Goal: Task Accomplishment & Management: Manage account settings

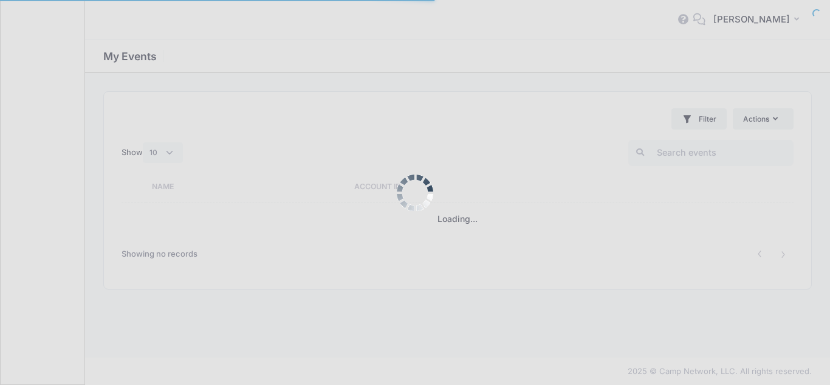
select select "10"
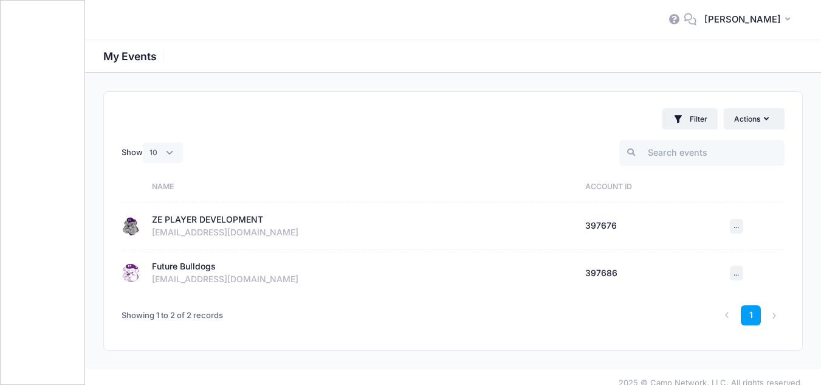
click at [179, 218] on div "ZE PLAYER DEVELOPMENT" at bounding box center [207, 219] width 111 height 13
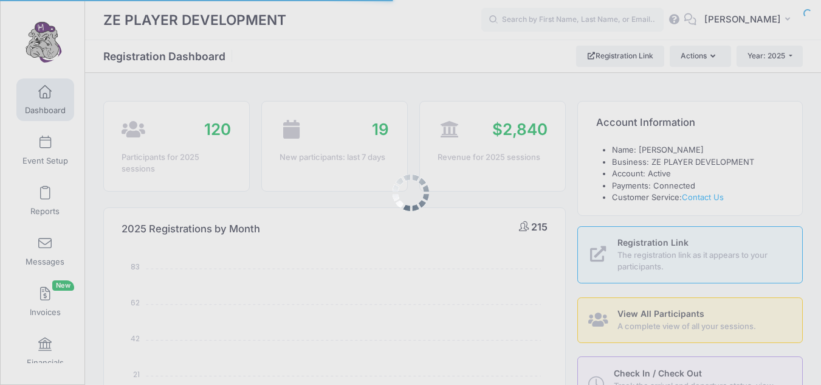
select select
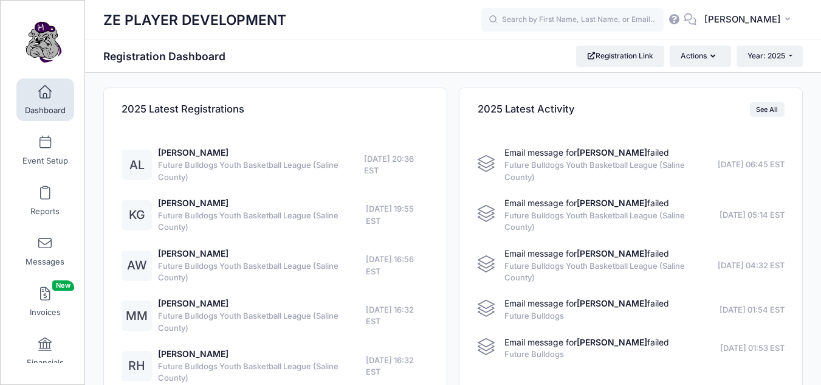
scroll to position [682, 0]
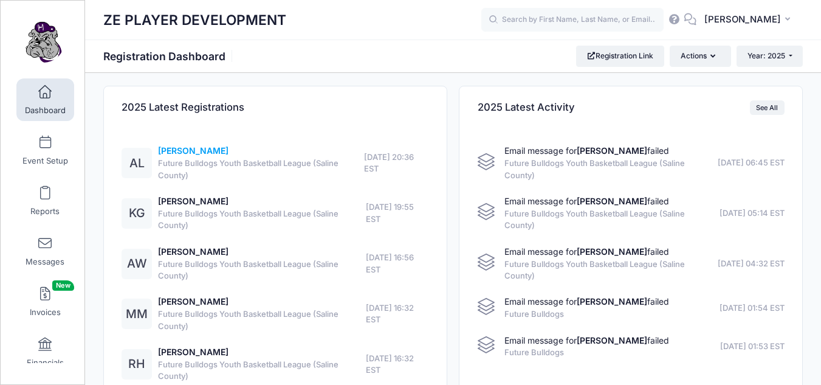
click at [193, 152] on link "Augustus Lenon" at bounding box center [193, 150] width 70 height 10
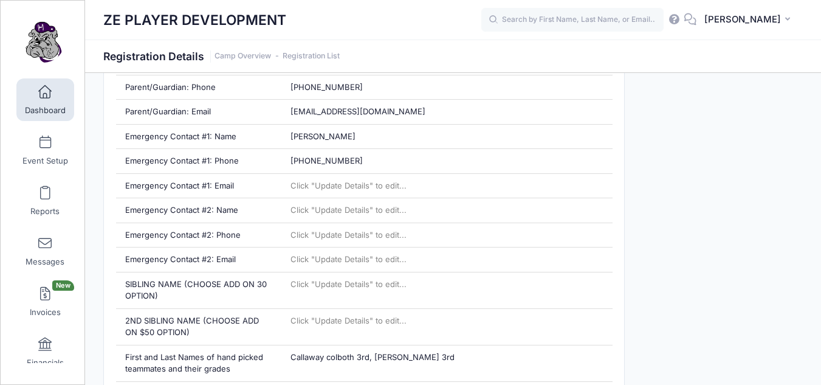
scroll to position [639, 0]
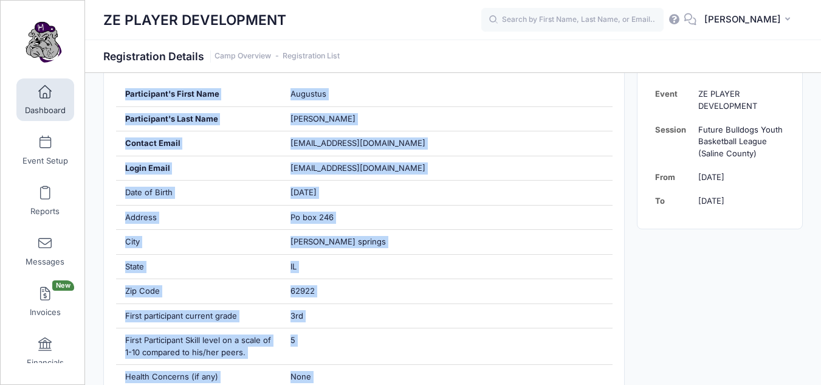
click at [816, 72] on div "ZE PLAYER DEVELOPMENT Registration Details Camp Overview Registration List" at bounding box center [453, 56] width 736 height 33
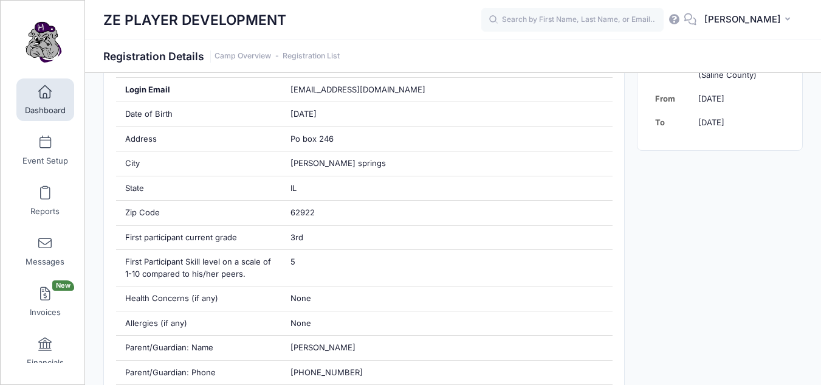
scroll to position [269, 0]
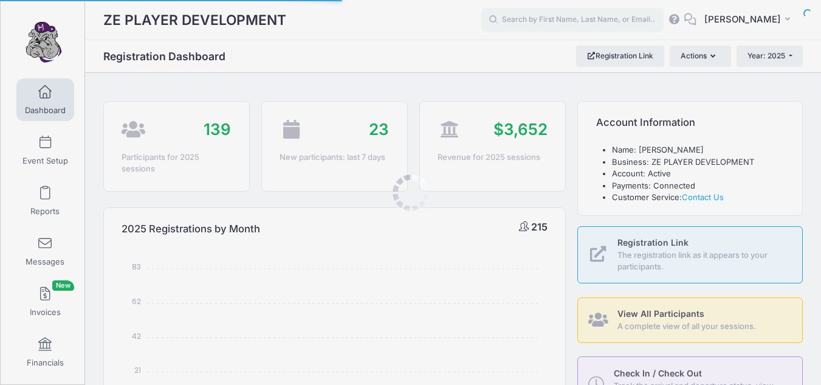
select select
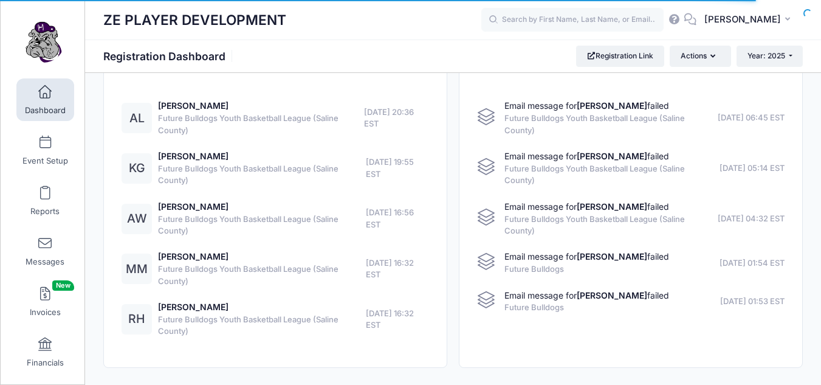
scroll to position [682, 0]
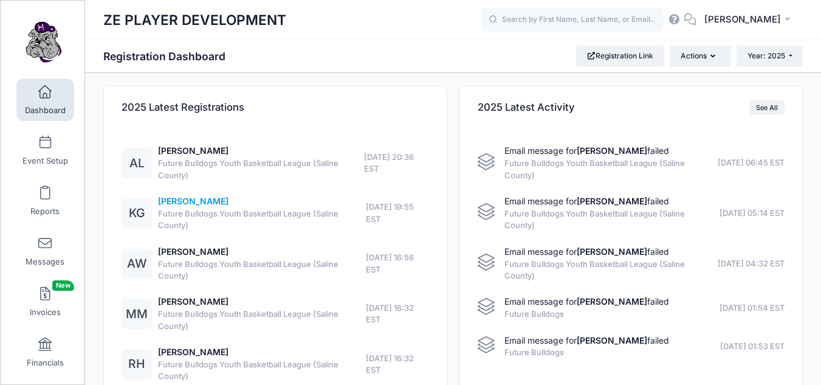
click at [204, 201] on link "Kash Griffith" at bounding box center [193, 201] width 70 height 10
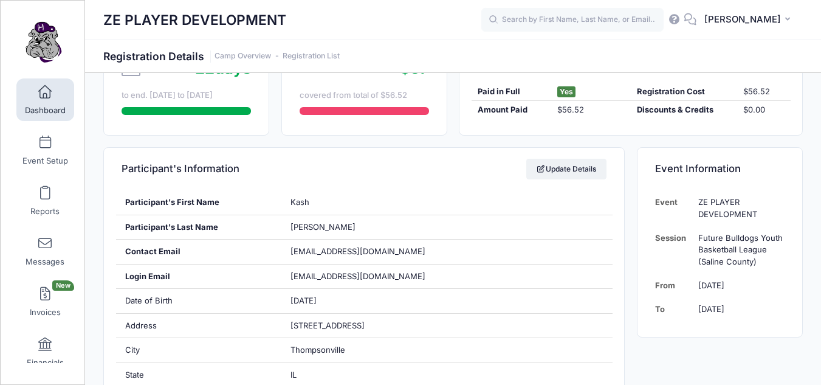
scroll to position [118, 0]
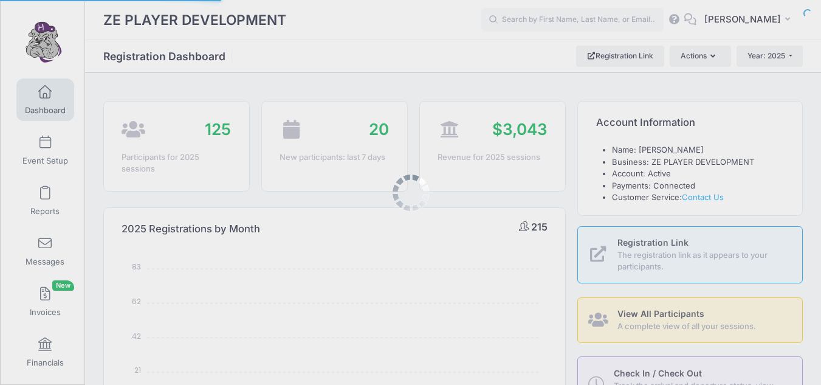
select select
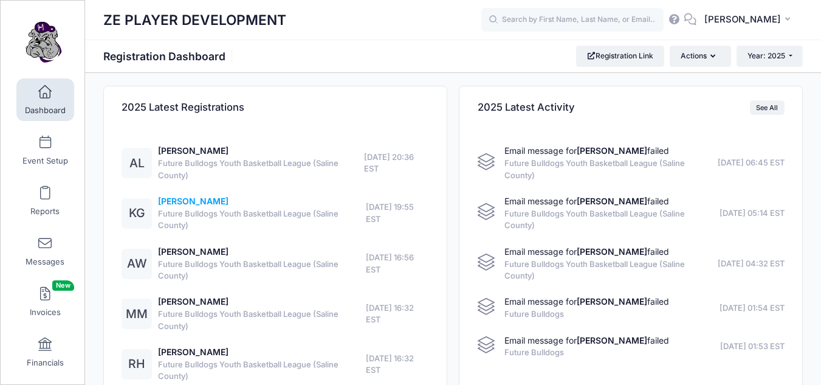
click at [197, 198] on link "[PERSON_NAME]" at bounding box center [193, 201] width 70 height 10
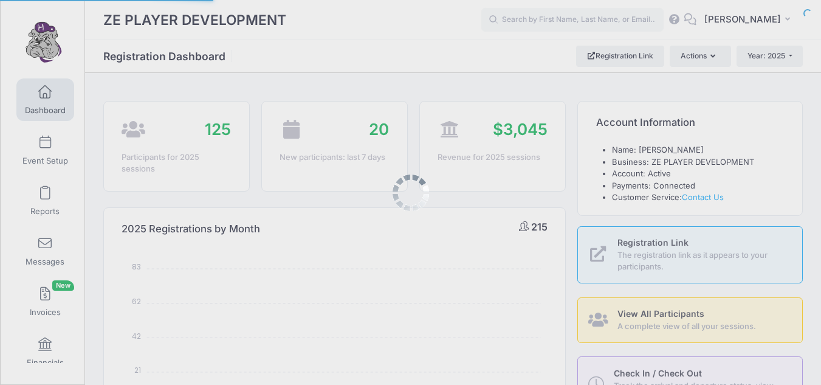
select select
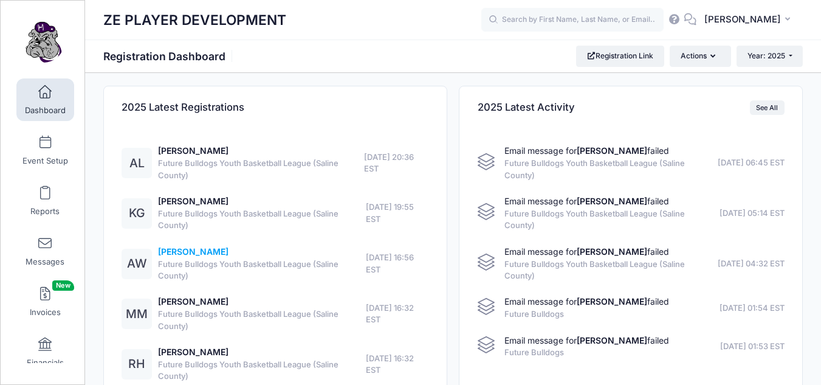
click at [182, 248] on link "[PERSON_NAME]" at bounding box center [193, 251] width 70 height 10
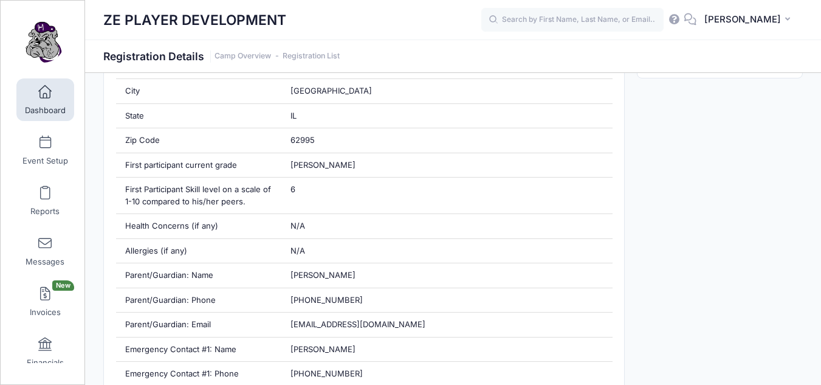
scroll to position [436, 0]
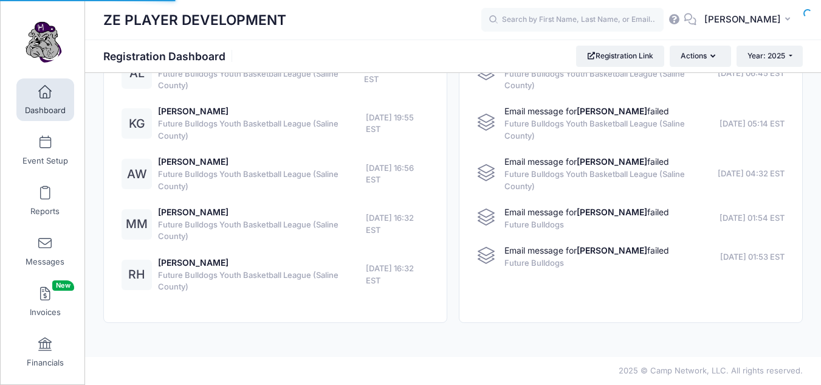
select select
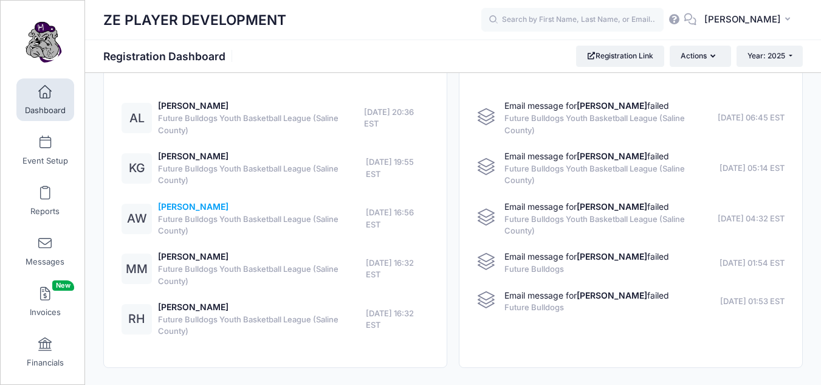
scroll to position [682, 0]
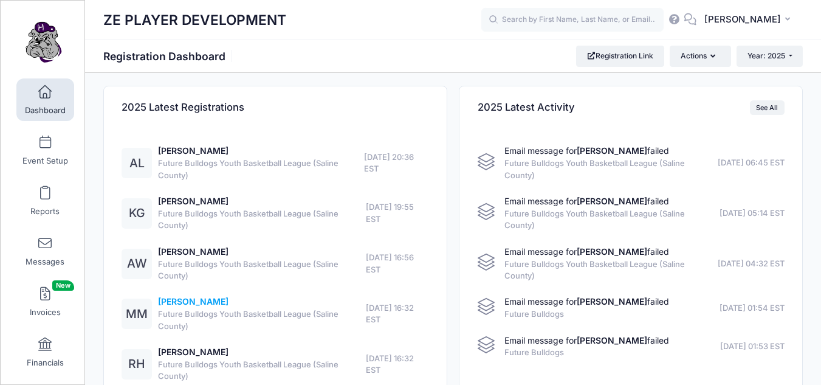
click at [189, 303] on link "Mason Miller" at bounding box center [193, 301] width 70 height 10
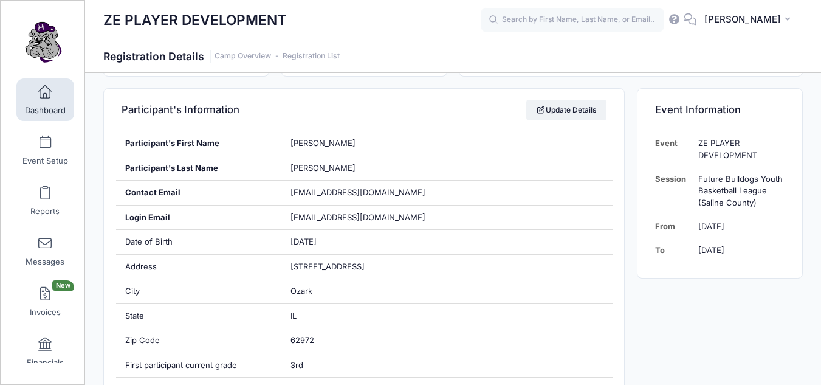
scroll to position [190, 0]
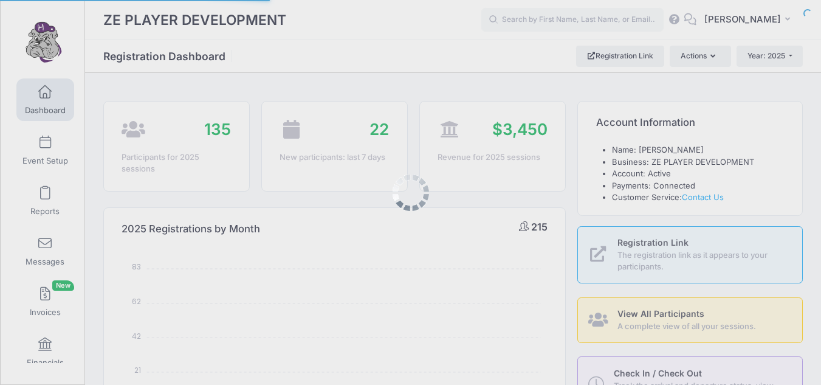
select select
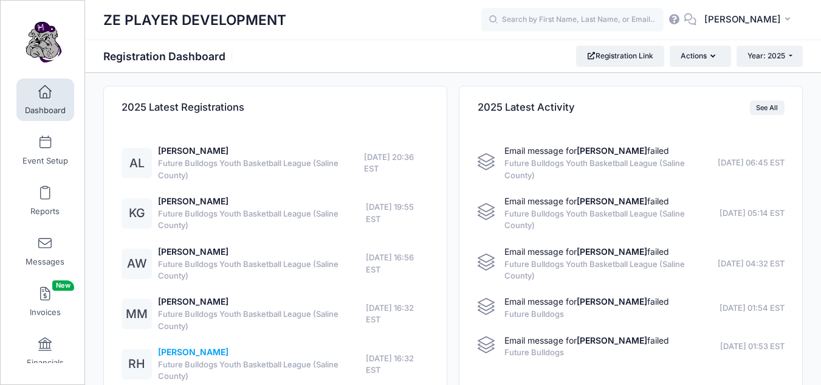
click at [173, 351] on link "Rhett Hill" at bounding box center [193, 351] width 70 height 10
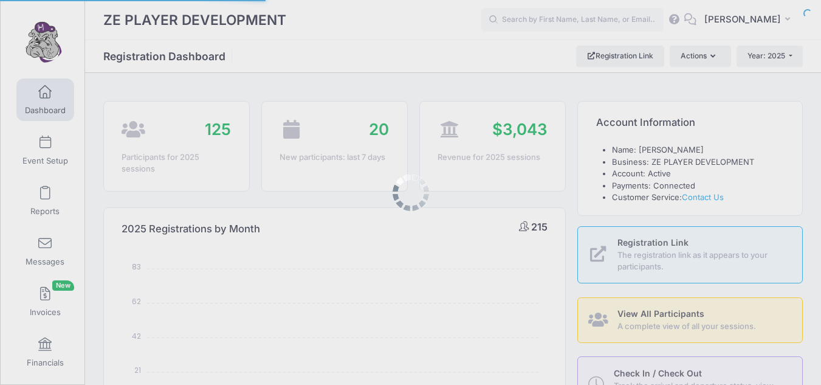
select select
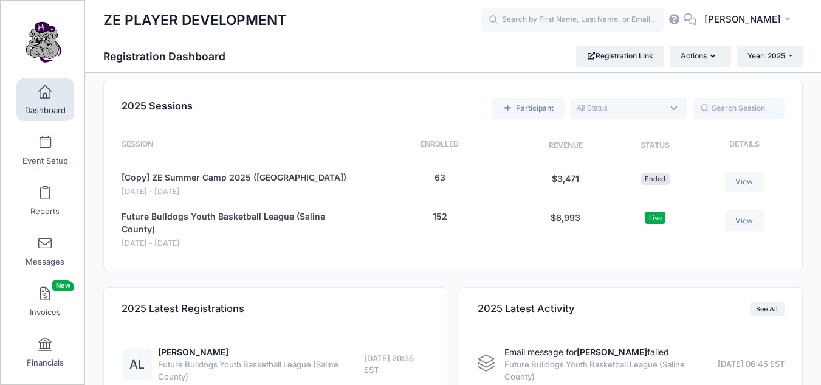
scroll to position [510, 0]
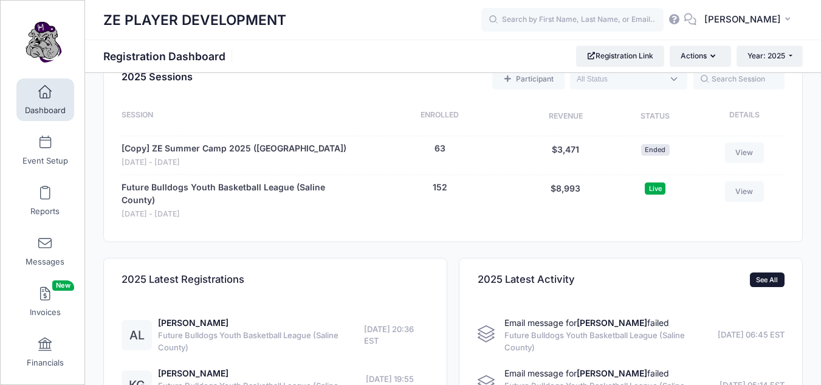
click at [763, 277] on link "See All" at bounding box center [767, 279] width 35 height 15
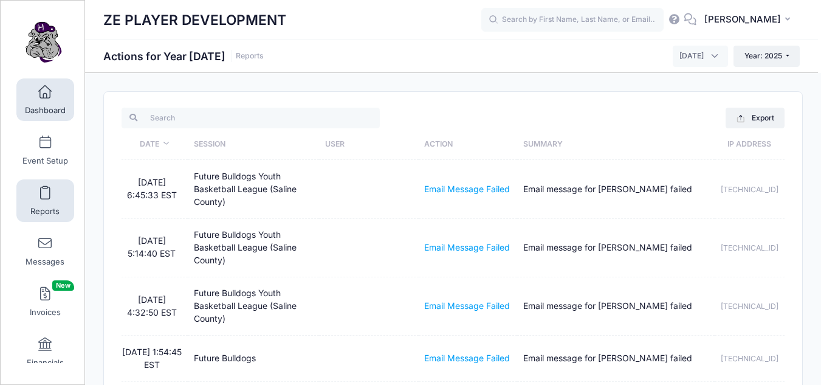
click at [45, 97] on span at bounding box center [45, 92] width 0 height 13
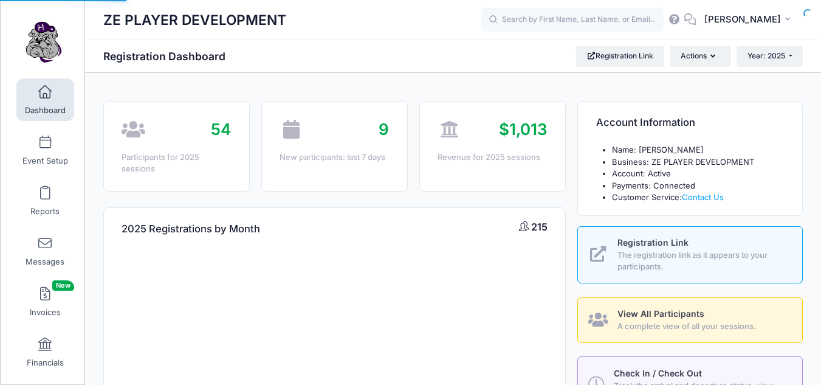
select select
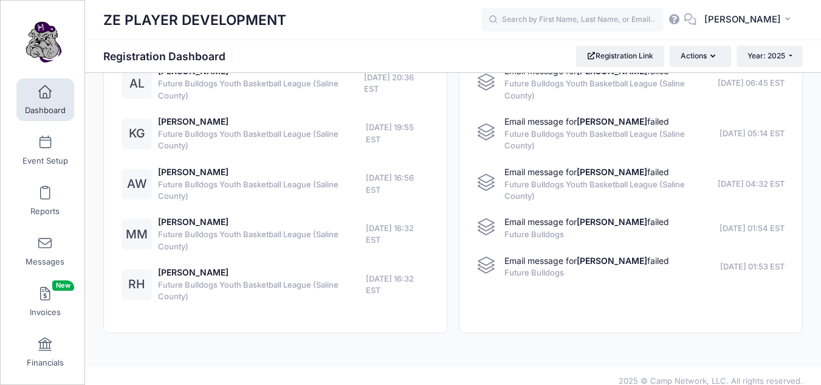
scroll to position [684, 0]
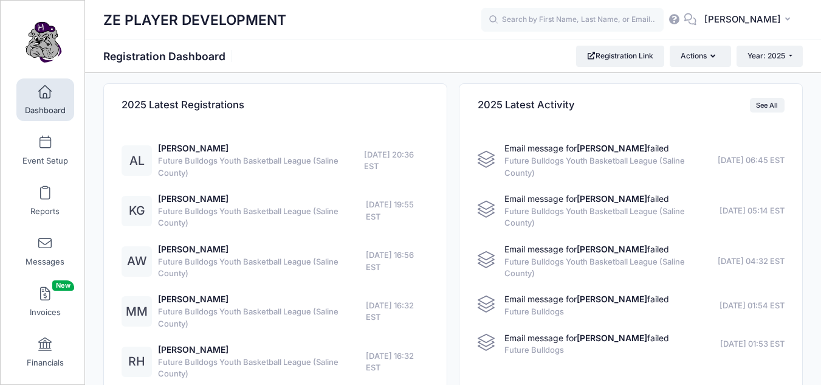
click at [331, 121] on div "2025 Latest Registrations" at bounding box center [275, 105] width 343 height 43
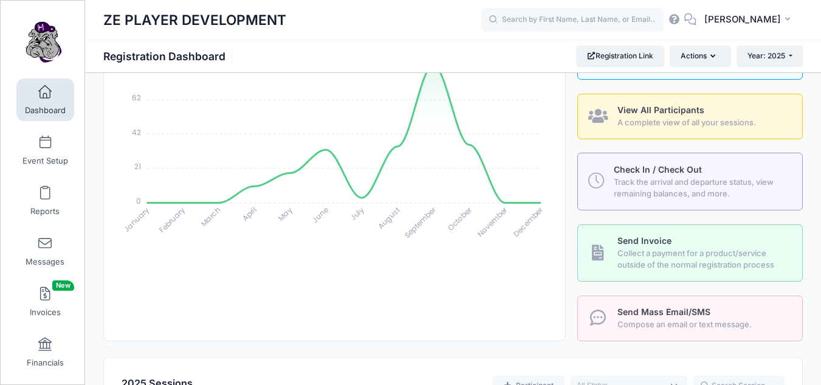
scroll to position [202, 0]
click at [639, 109] on span "View All Participants" at bounding box center [660, 111] width 87 height 10
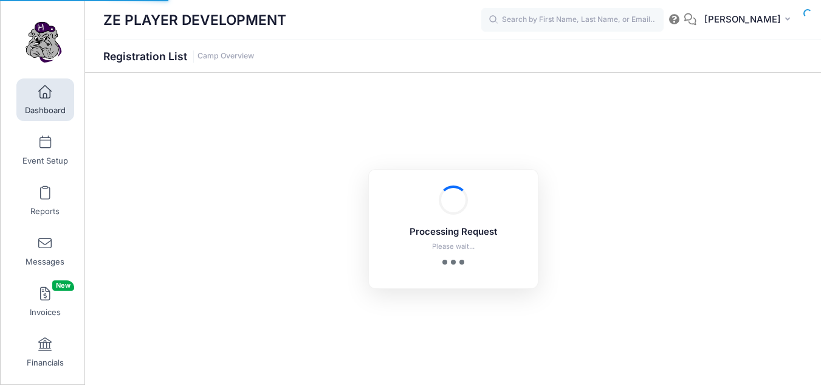
select select "10"
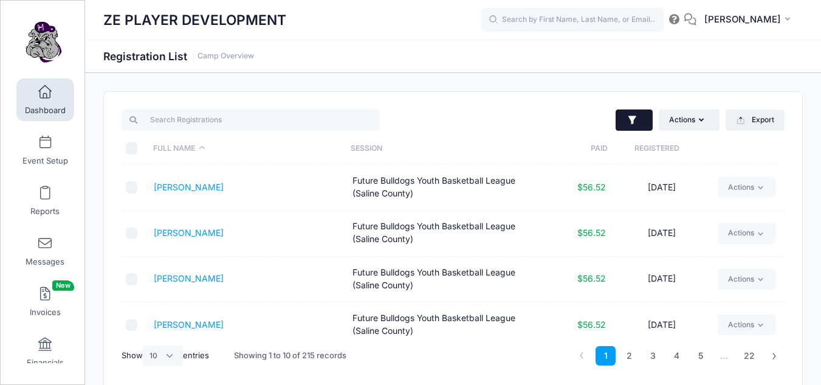
click at [635, 119] on icon "button" at bounding box center [633, 120] width 12 height 12
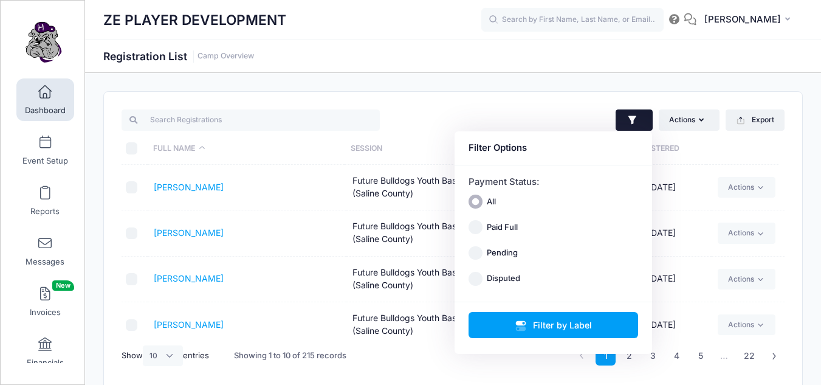
click at [635, 119] on icon "button" at bounding box center [633, 120] width 12 height 12
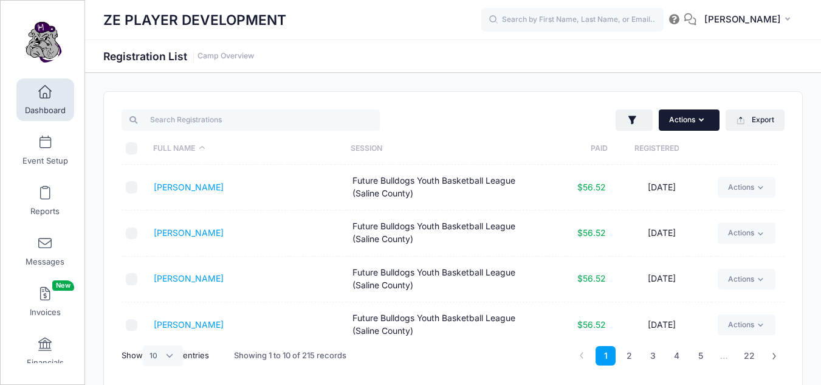
click at [681, 115] on button "Actions" at bounding box center [689, 119] width 61 height 21
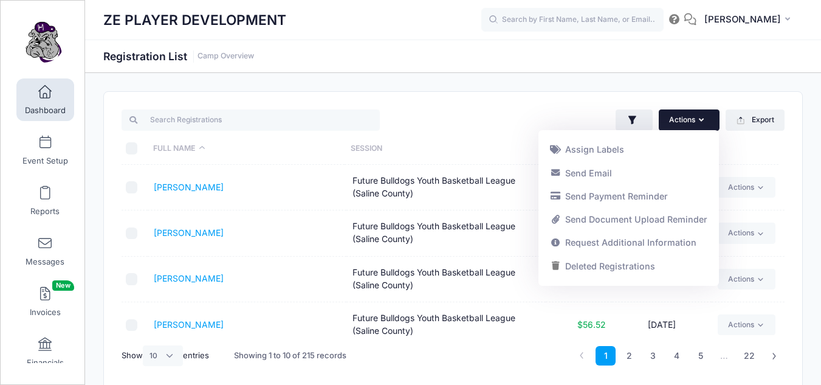
click at [681, 115] on button "Actions" at bounding box center [689, 119] width 61 height 21
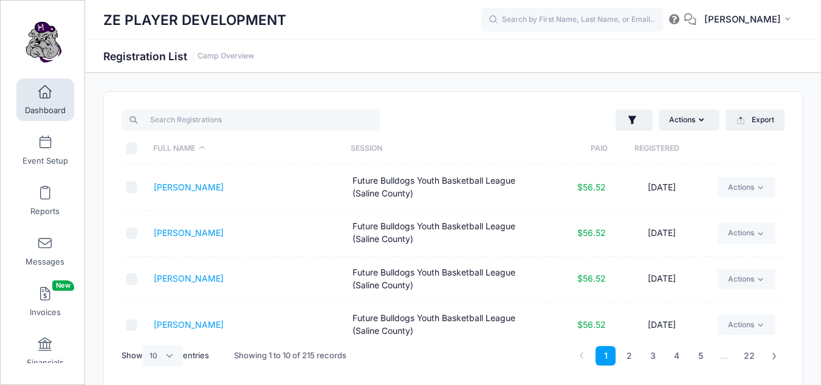
click at [672, 148] on th "Registered" at bounding box center [657, 148] width 98 height 32
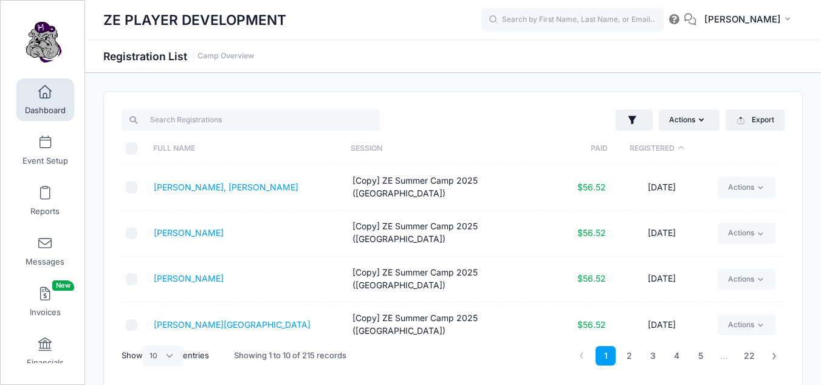
click at [672, 148] on th "Registered" at bounding box center [657, 148] width 98 height 32
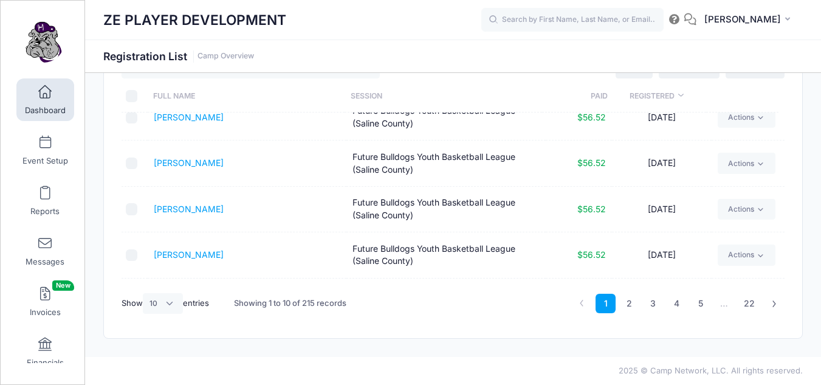
scroll to position [157, 0]
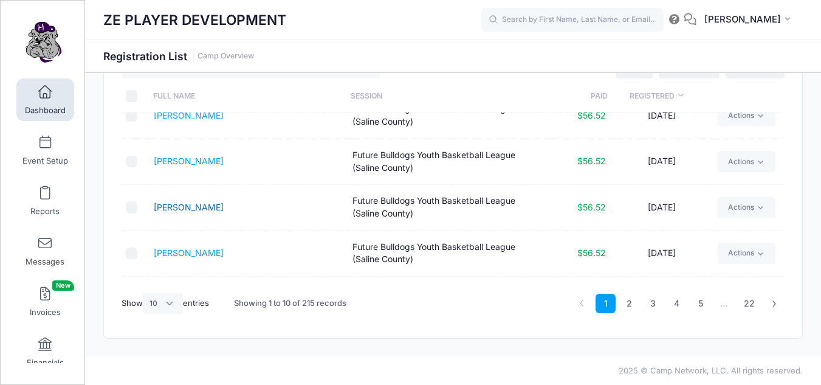
click at [186, 208] on link "Grissom, Bryson" at bounding box center [189, 207] width 70 height 10
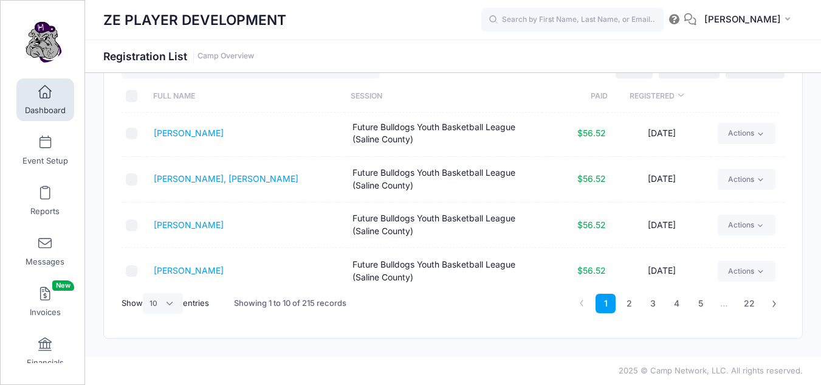
scroll to position [278, 0]
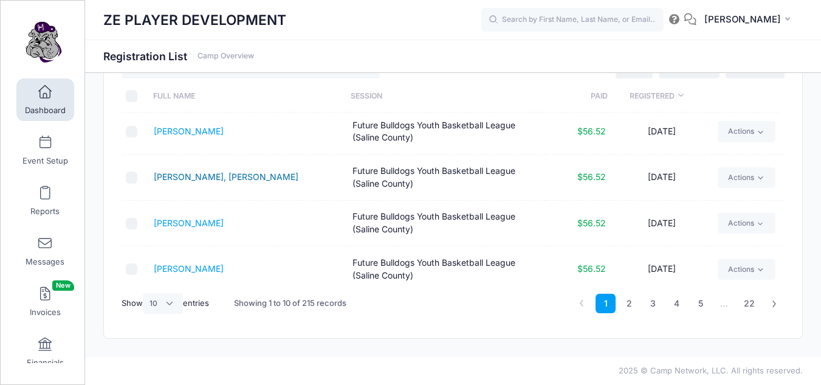
click at [176, 174] on link "Waide, Killian" at bounding box center [226, 176] width 145 height 10
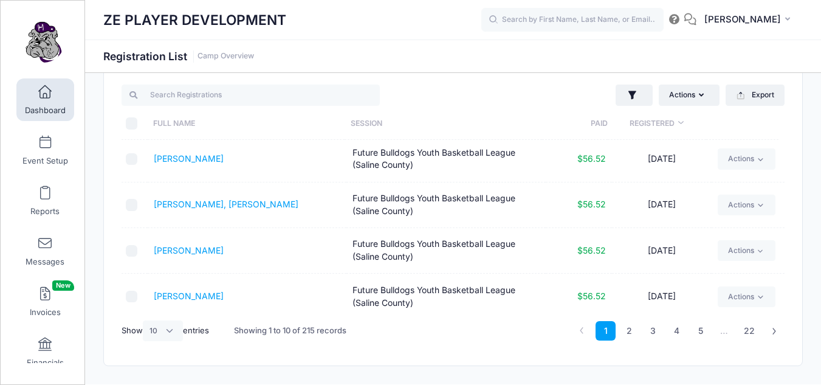
scroll to position [0, 0]
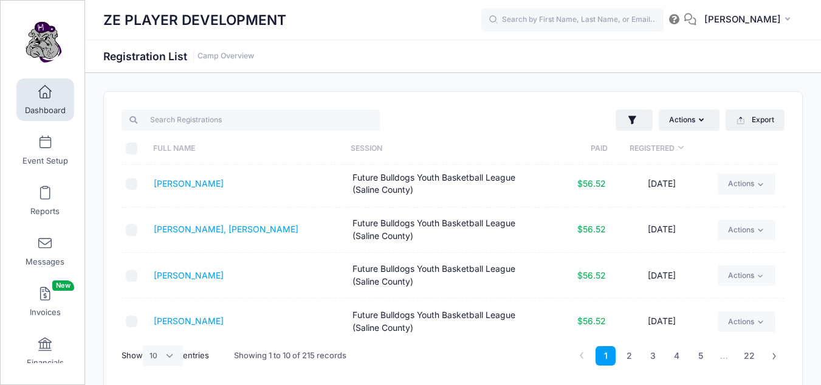
click at [30, 89] on link "Dashboard" at bounding box center [45, 99] width 58 height 43
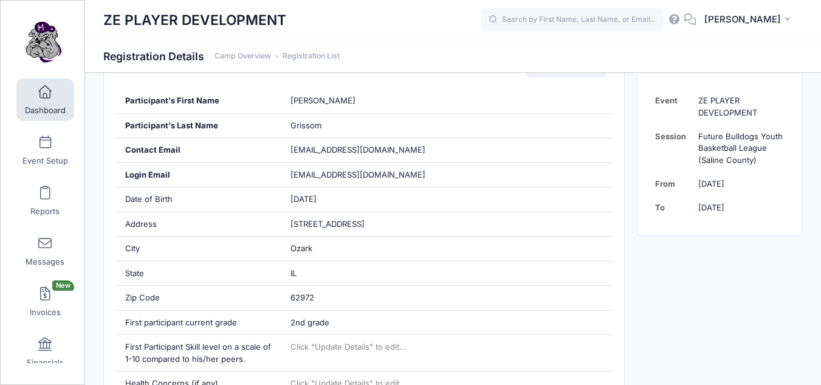
scroll to position [233, 0]
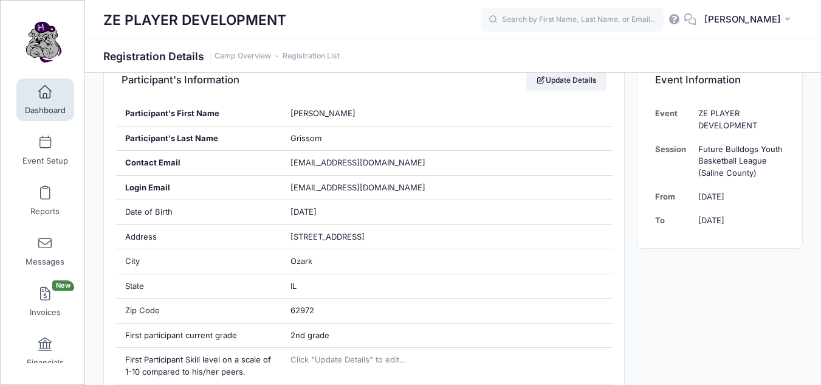
drag, startPoint x: 828, startPoint y: 40, endPoint x: 814, endPoint y: 83, distance: 45.4
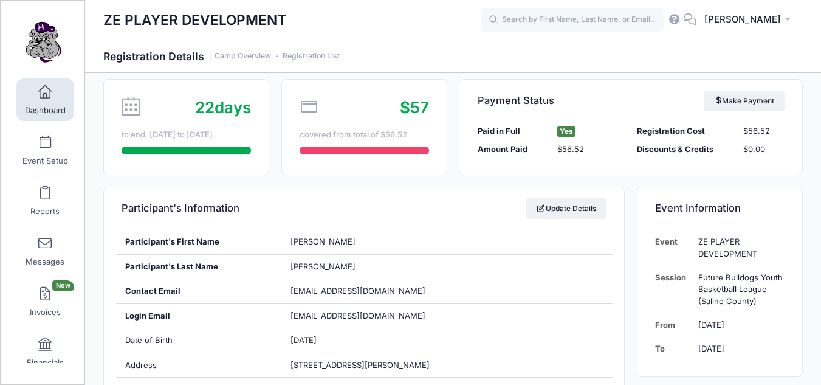
scroll to position [92, 0]
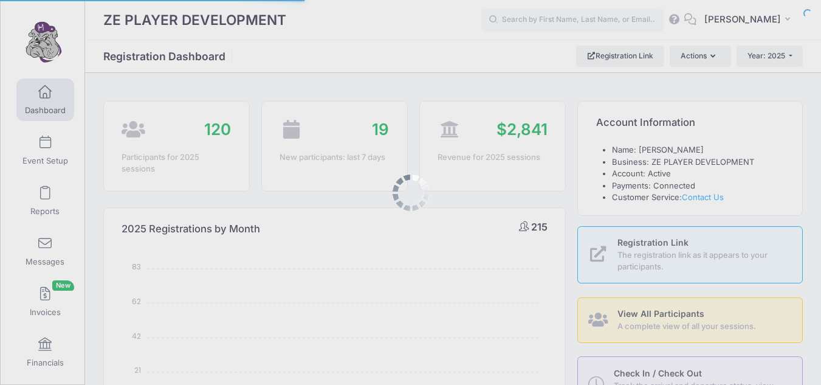
select select
